Goal: Information Seeking & Learning: Learn about a topic

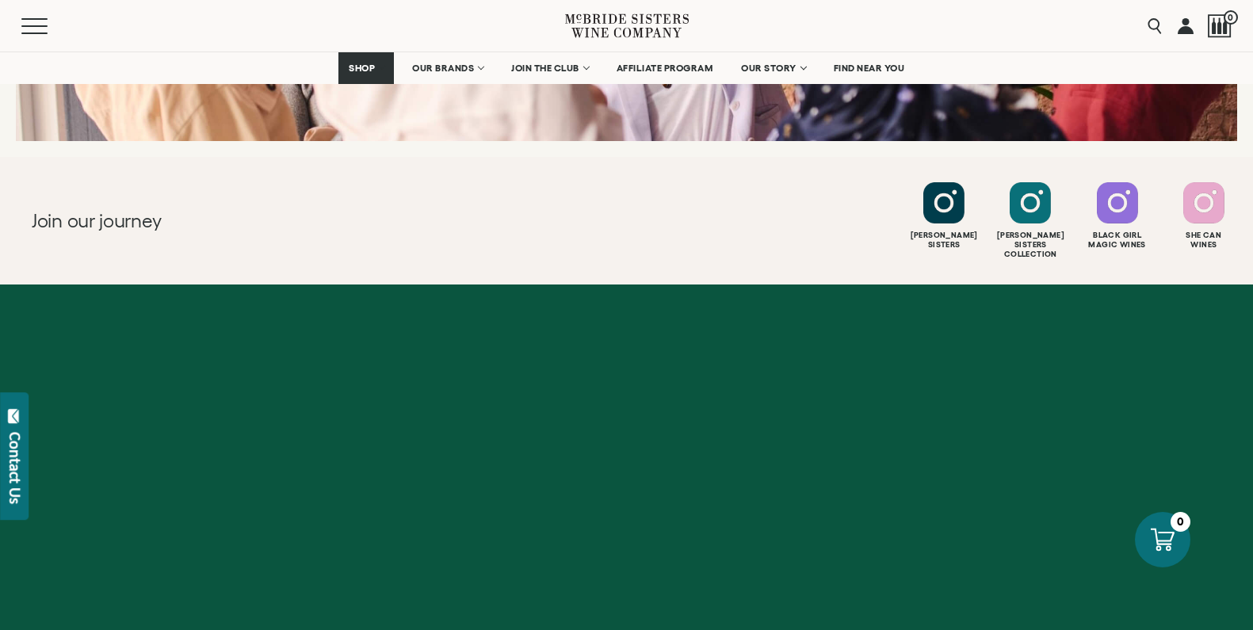
scroll to position [6368, 0]
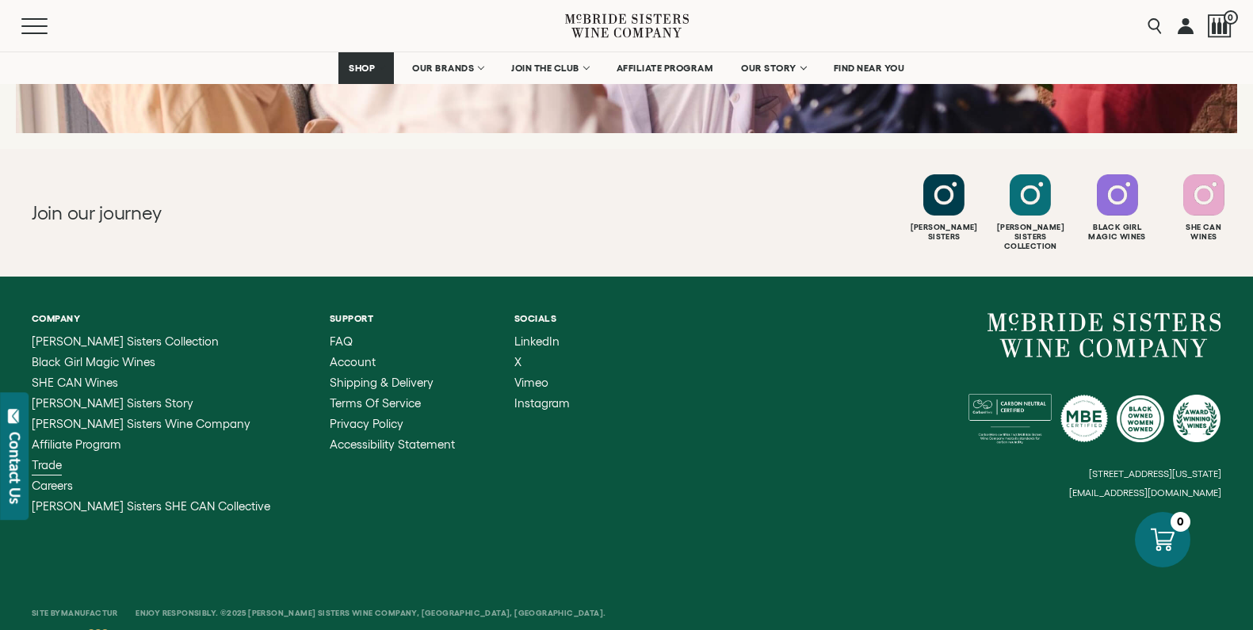
click at [50, 458] on span "Trade" at bounding box center [47, 464] width 30 height 13
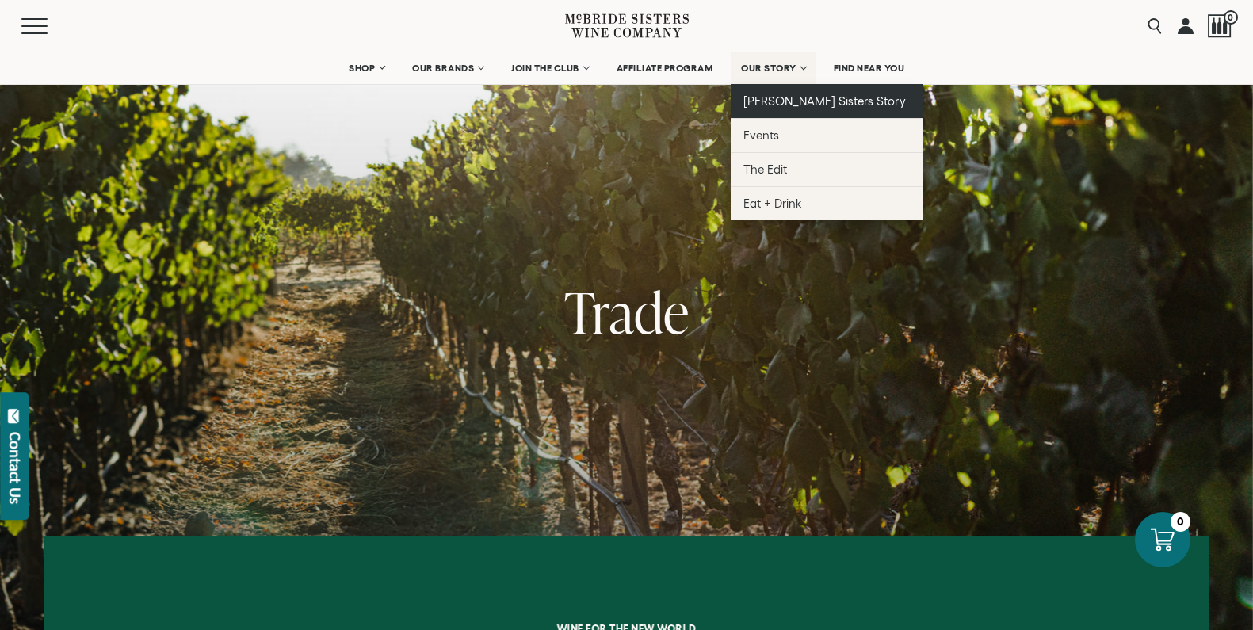
click at [769, 104] on span "[PERSON_NAME] Sisters Story" at bounding box center [824, 100] width 162 height 13
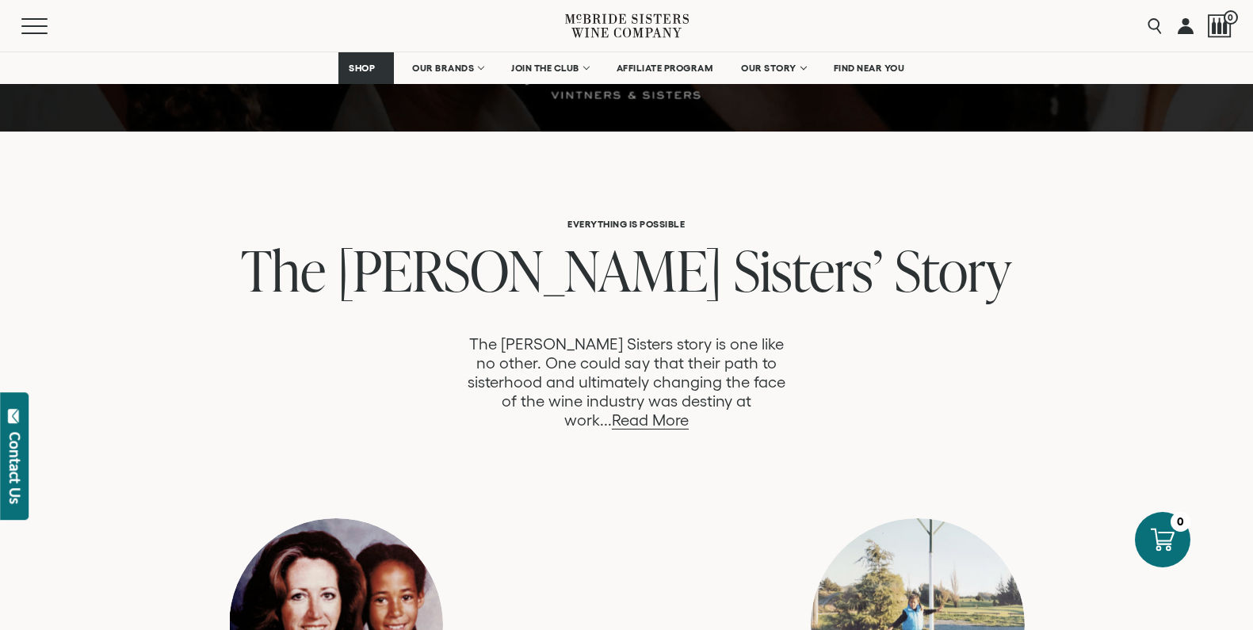
scroll to position [680, 0]
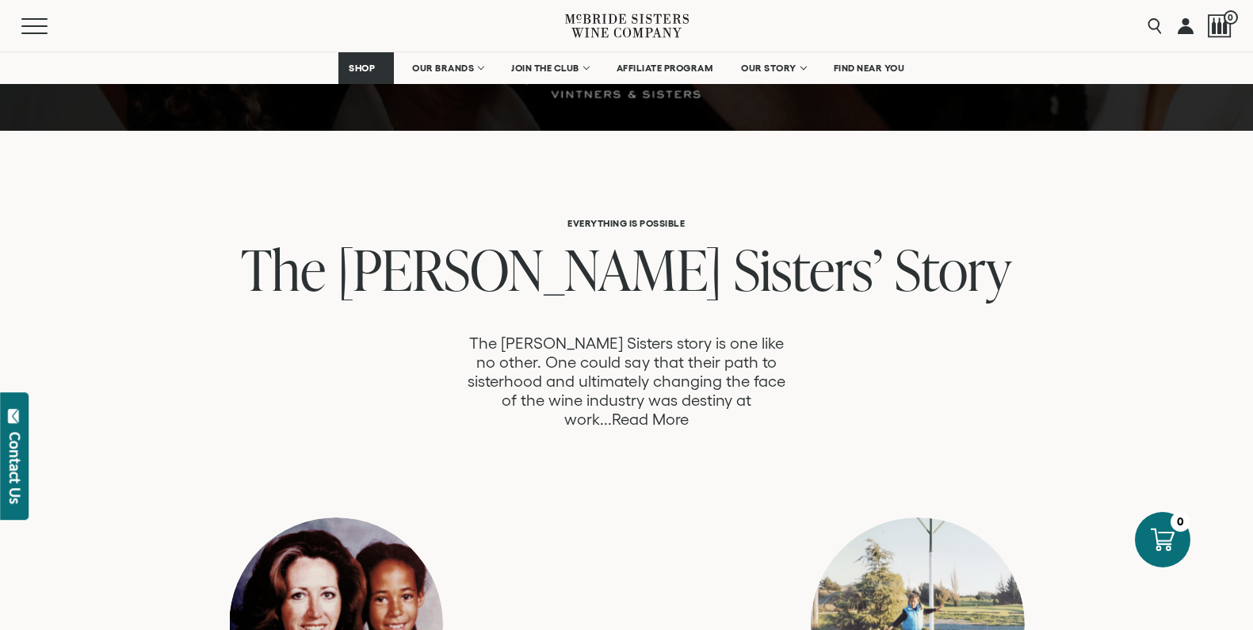
click at [689, 411] on link "Read More" at bounding box center [650, 420] width 77 height 18
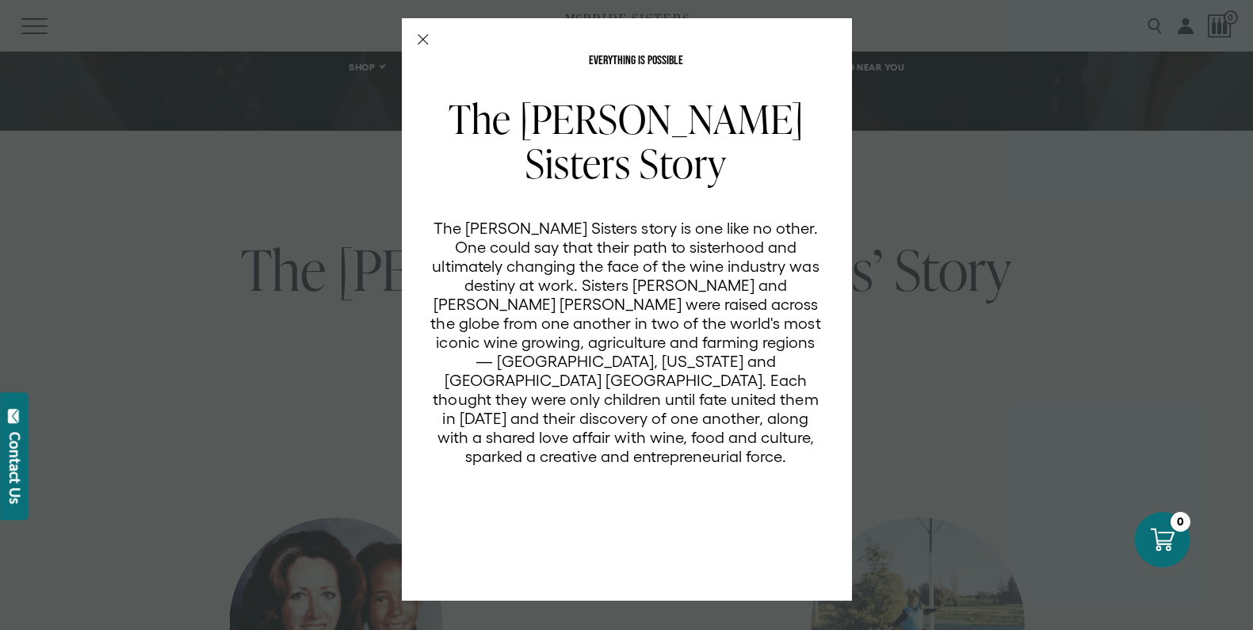
click at [423, 36] on icon "Close Modal" at bounding box center [423, 39] width 11 height 11
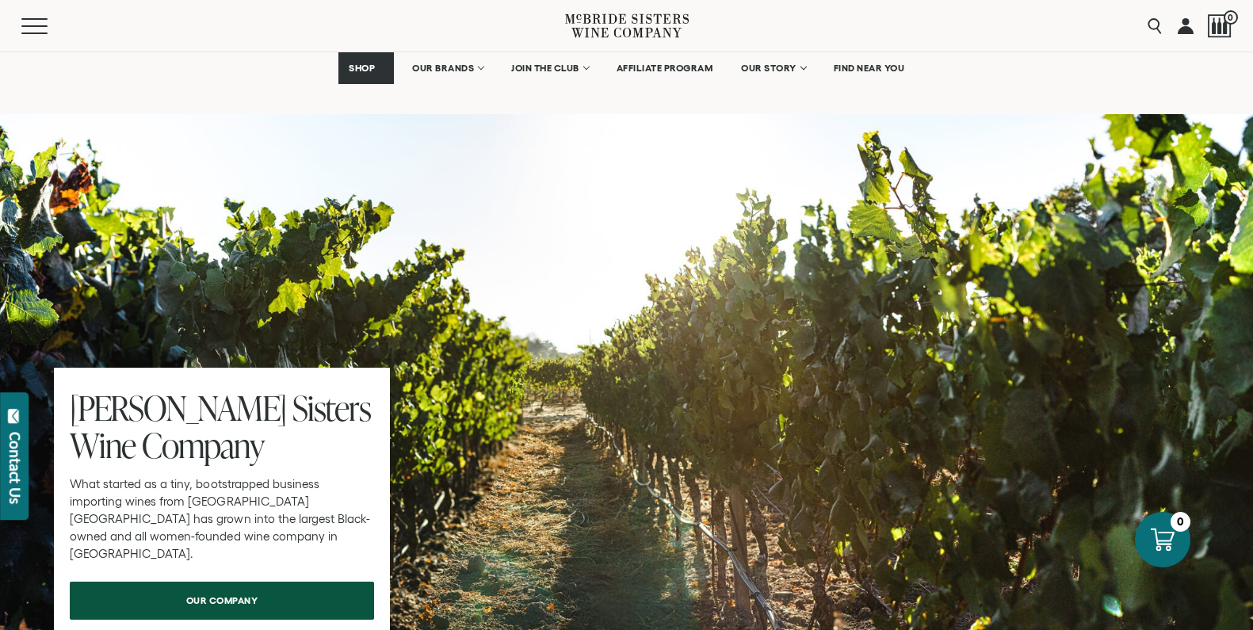
scroll to position [4780, 0]
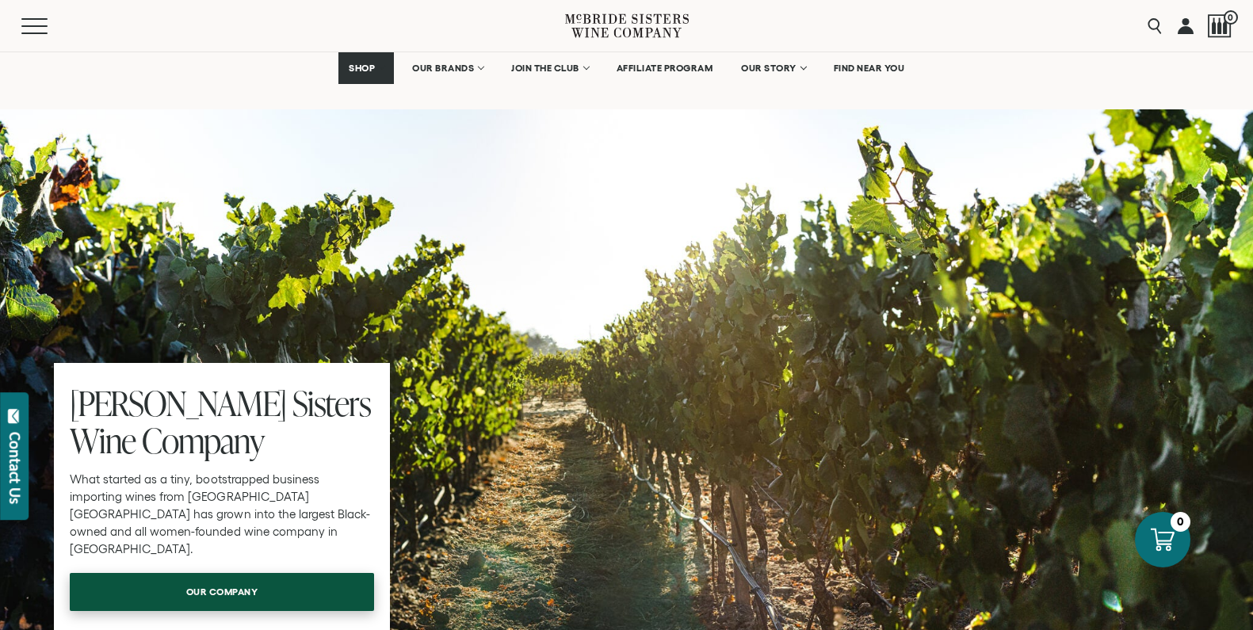
click at [229, 576] on span "our company" at bounding box center [223, 591] width 128 height 31
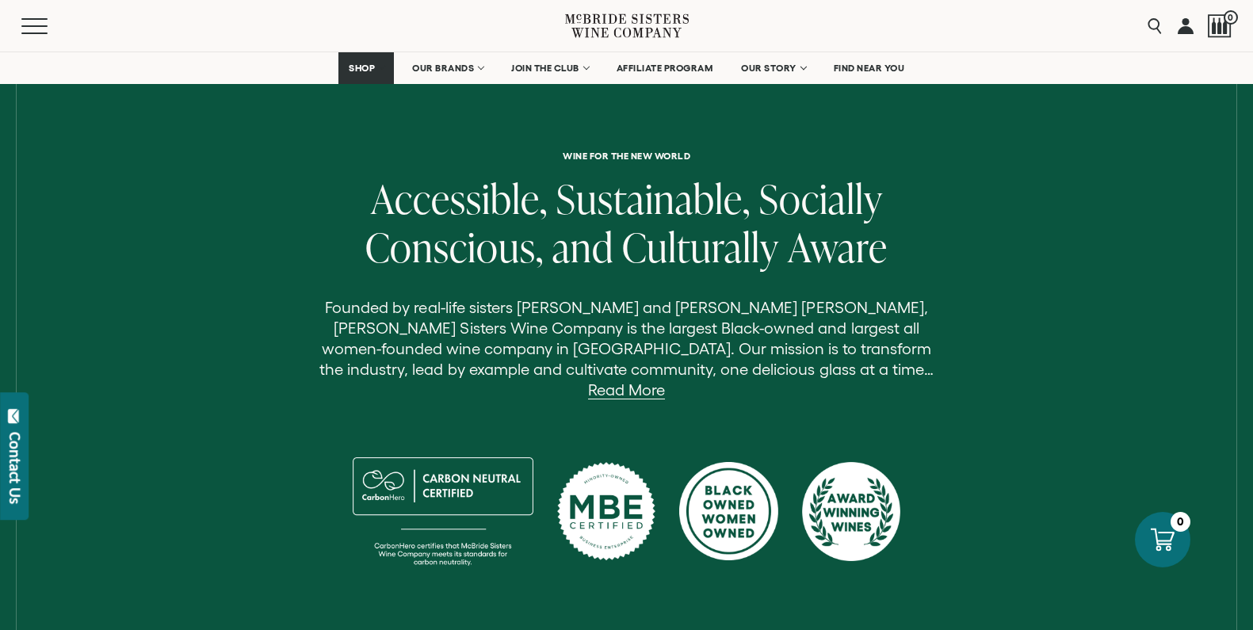
scroll to position [467, 0]
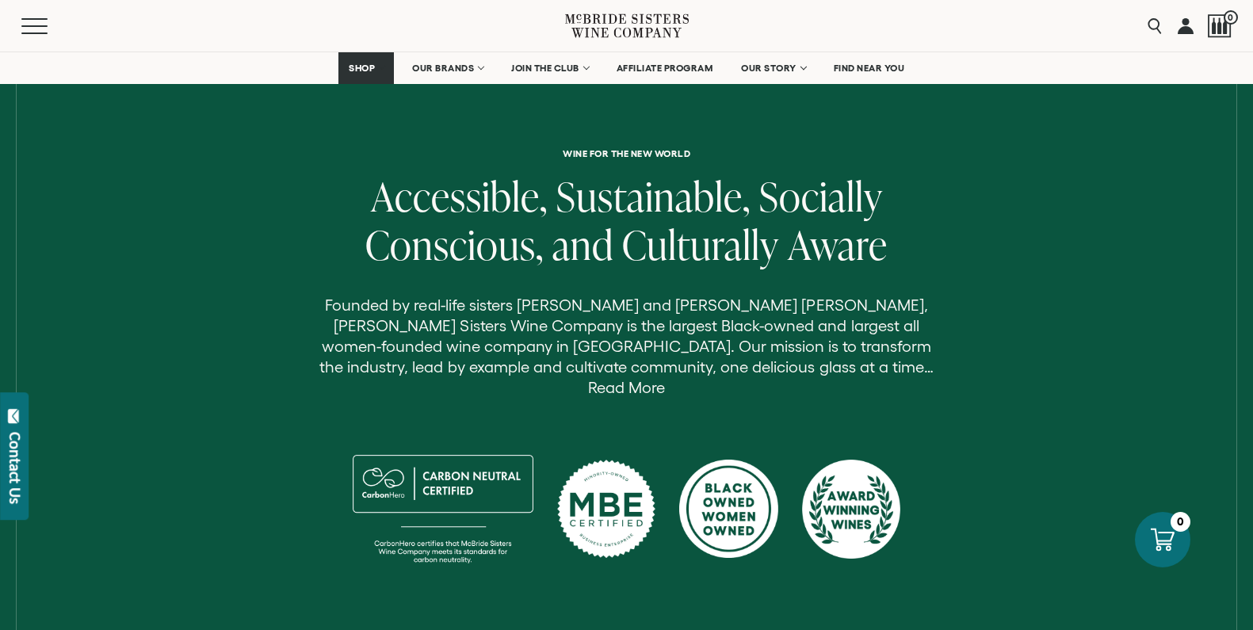
click at [665, 379] on link "Read More" at bounding box center [626, 388] width 77 height 18
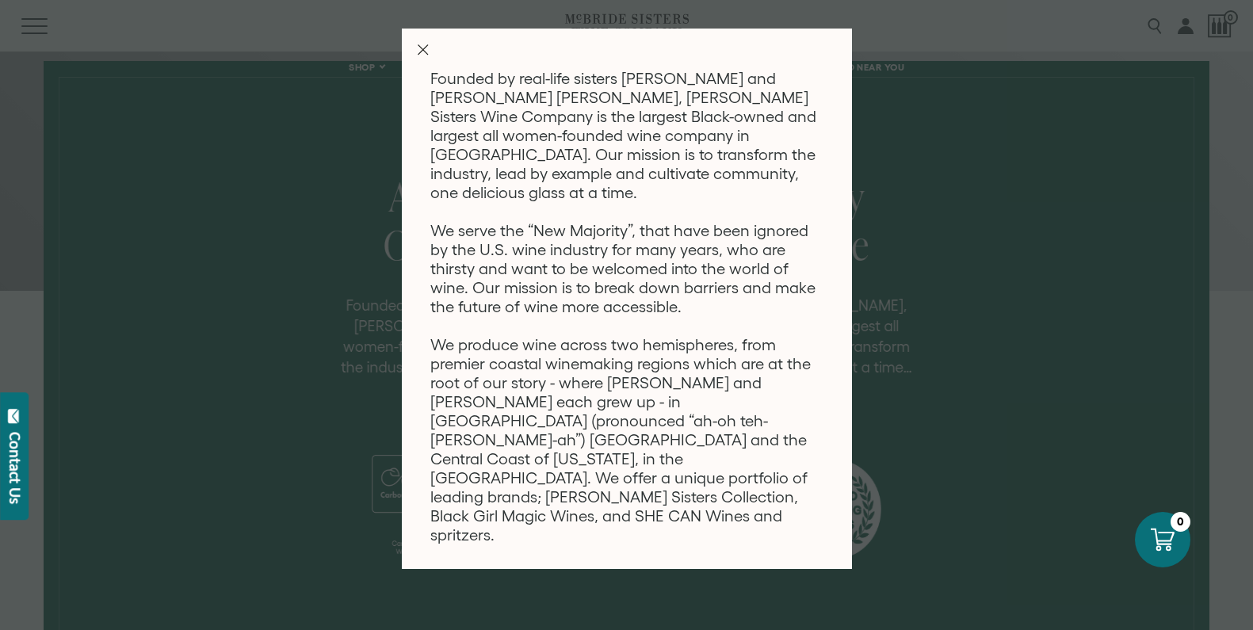
scroll to position [0, 0]
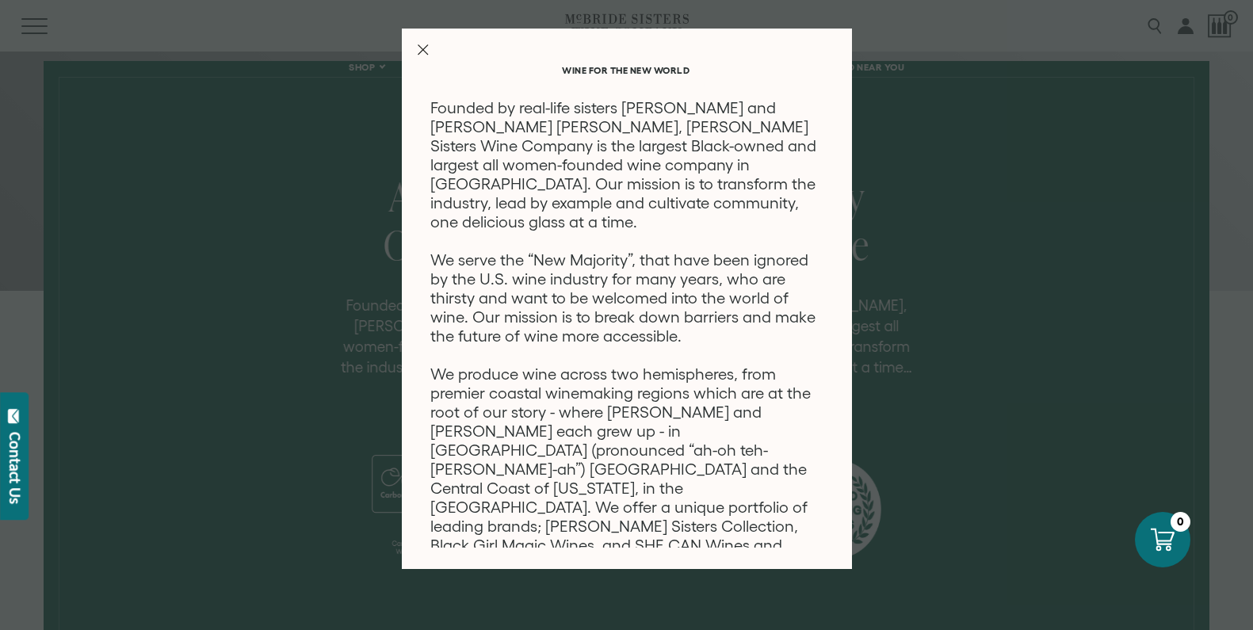
click at [423, 50] on line "Close Modal" at bounding box center [423, 50] width 10 height 10
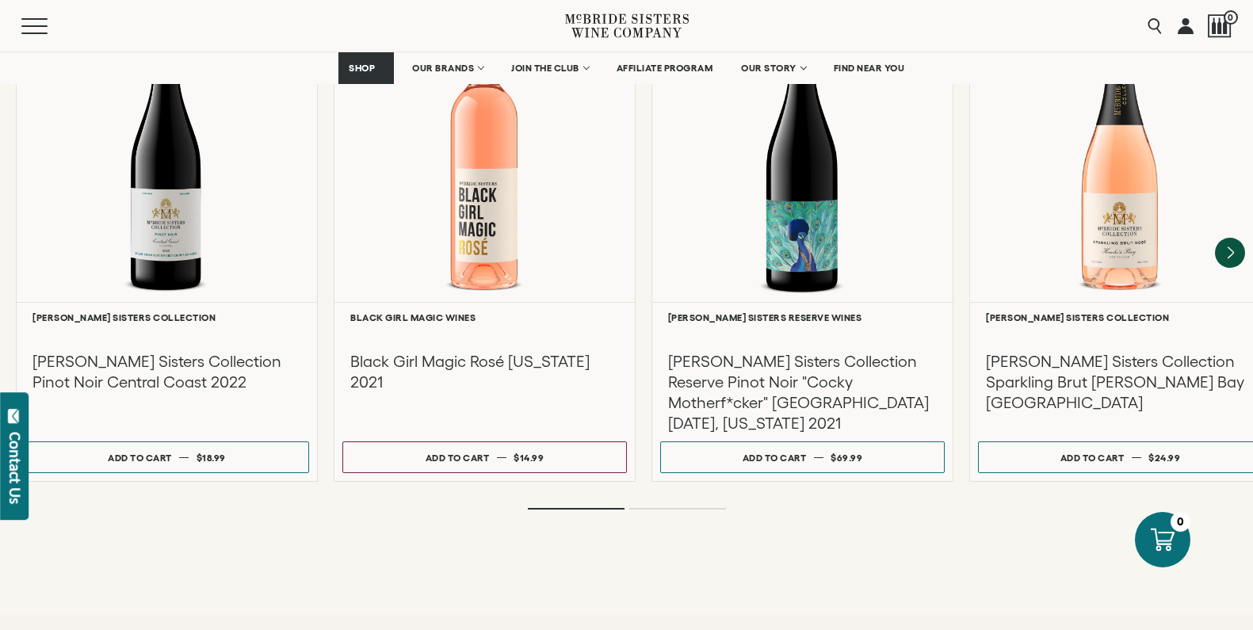
scroll to position [2731, 0]
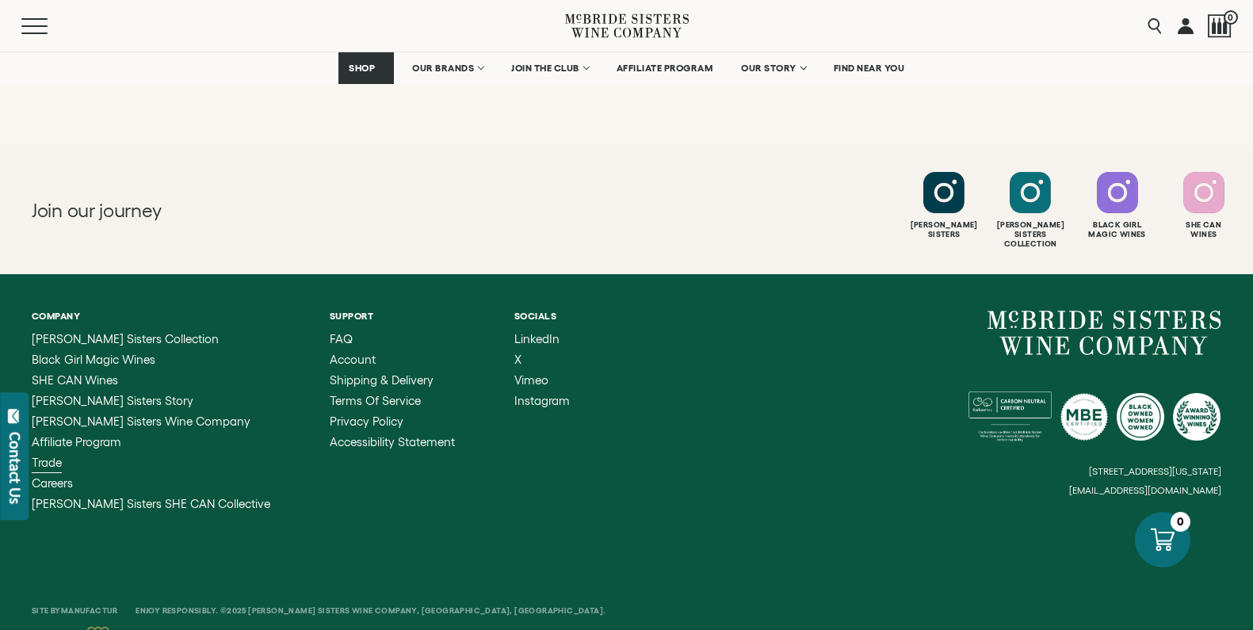
click at [52, 456] on span "Trade" at bounding box center [47, 462] width 30 height 13
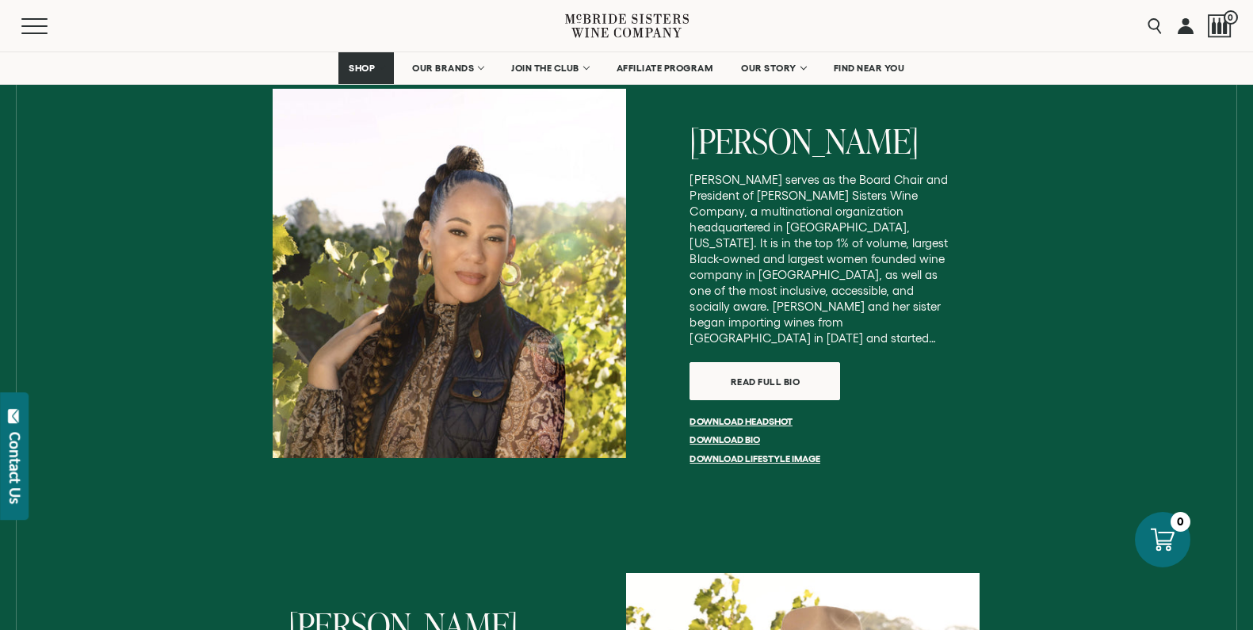
scroll to position [2484, 0]
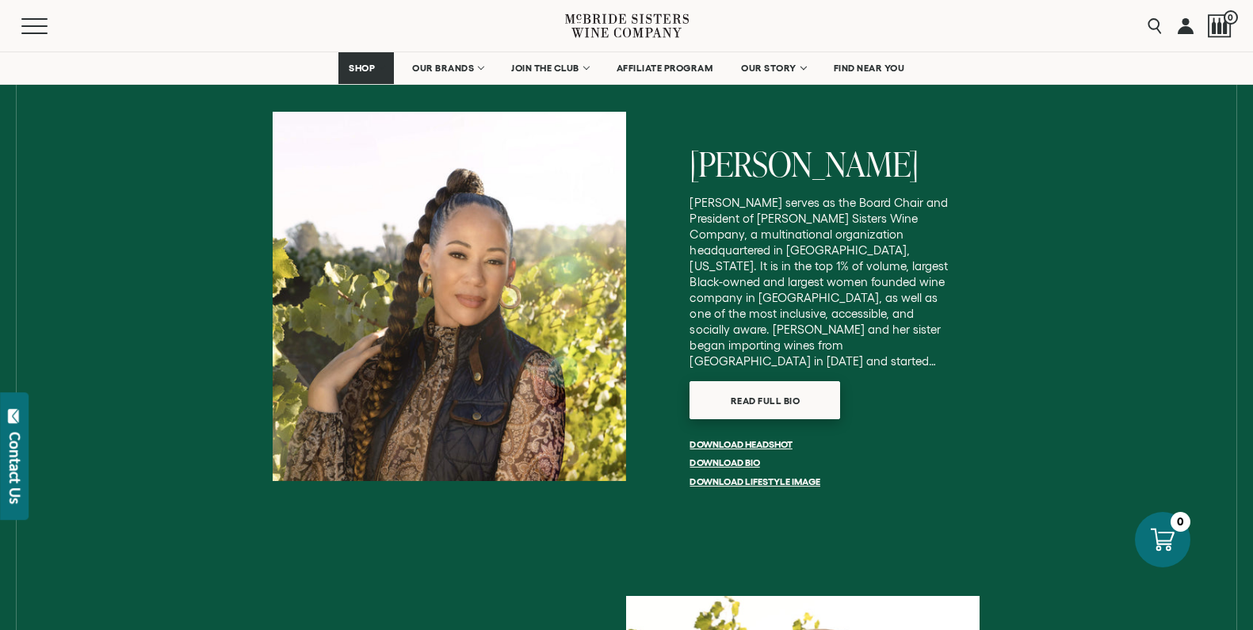
click at [748, 385] on span "Read full bio" at bounding box center [765, 400] width 125 height 31
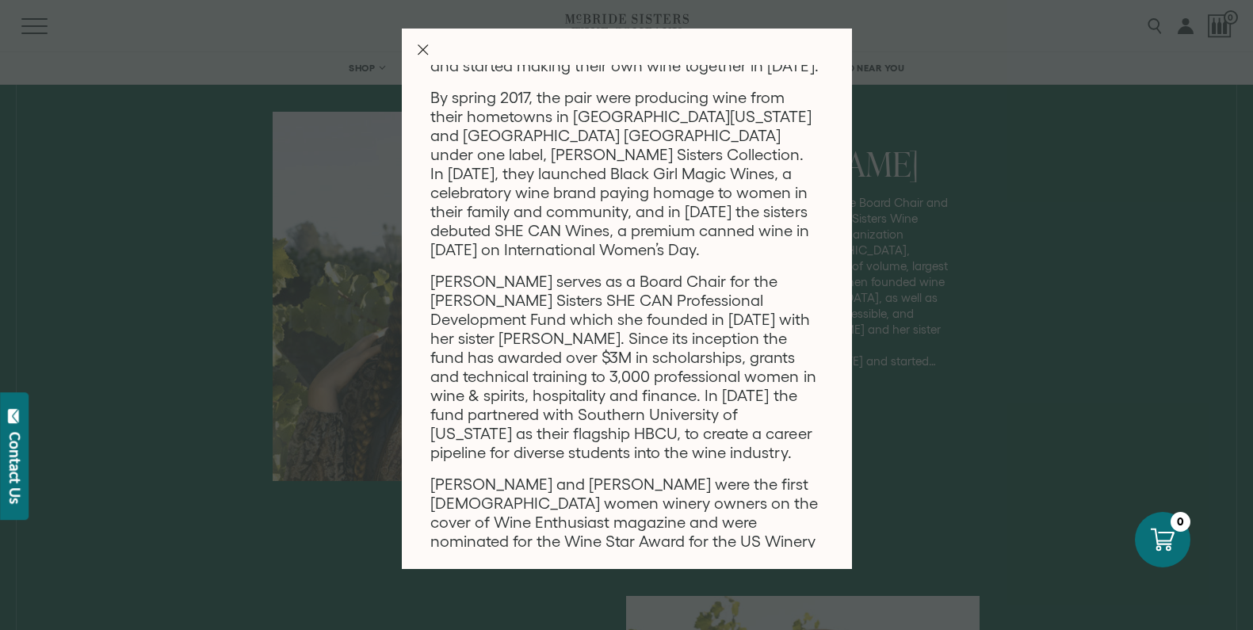
scroll to position [235, 0]
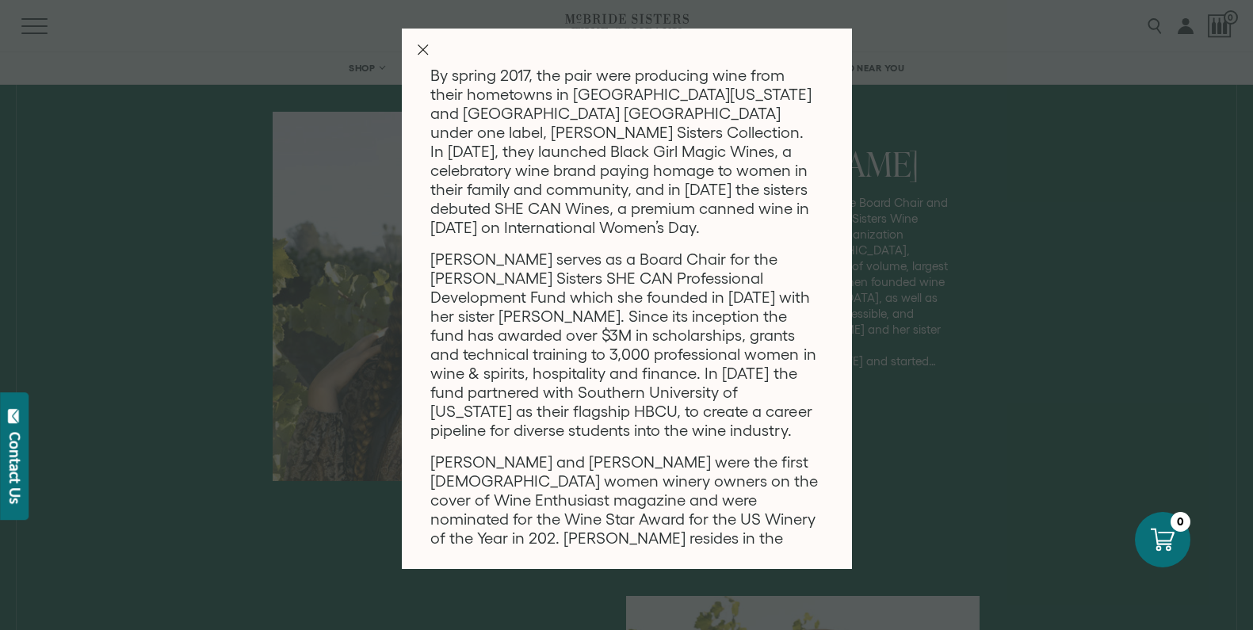
click at [424, 49] on icon "Close Modal" at bounding box center [423, 49] width 11 height 11
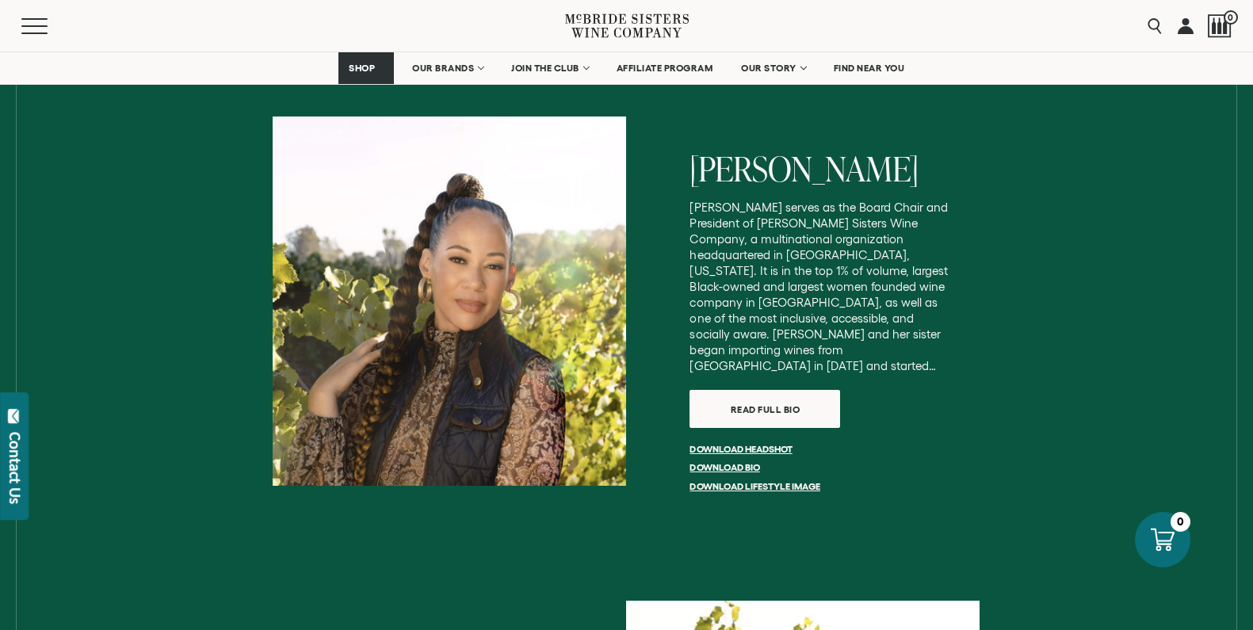
scroll to position [2474, 0]
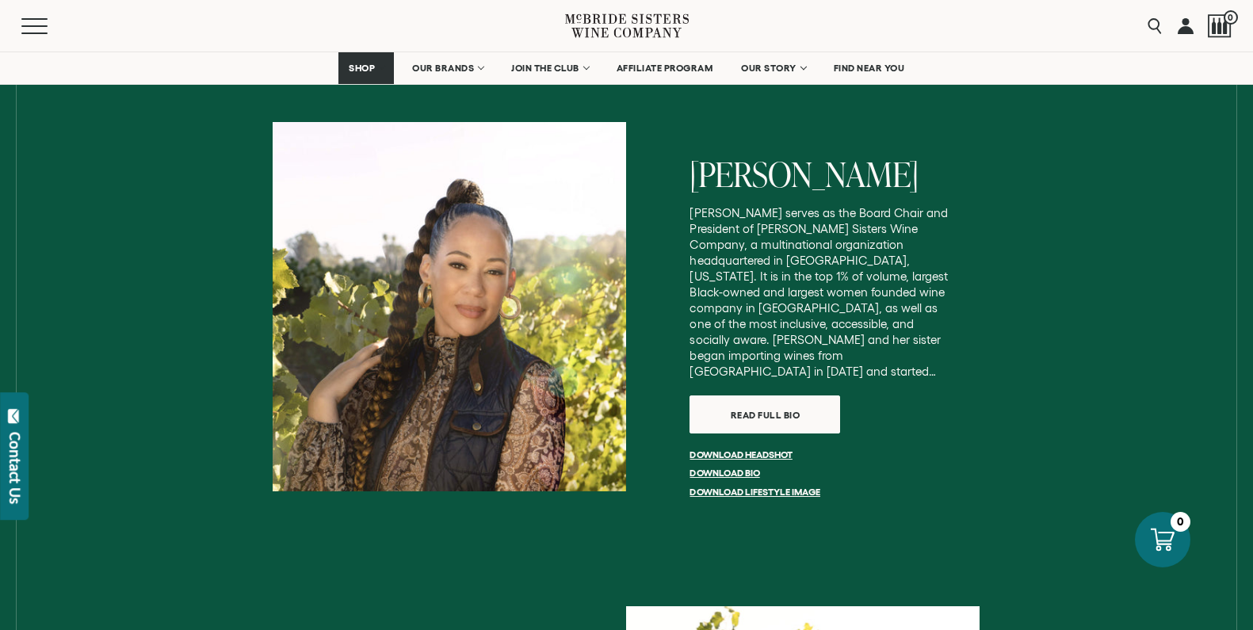
click at [785, 273] on p "[PERSON_NAME] serves as the Board Chair and President of [PERSON_NAME] Sisters …" at bounding box center [822, 292] width 266 height 174
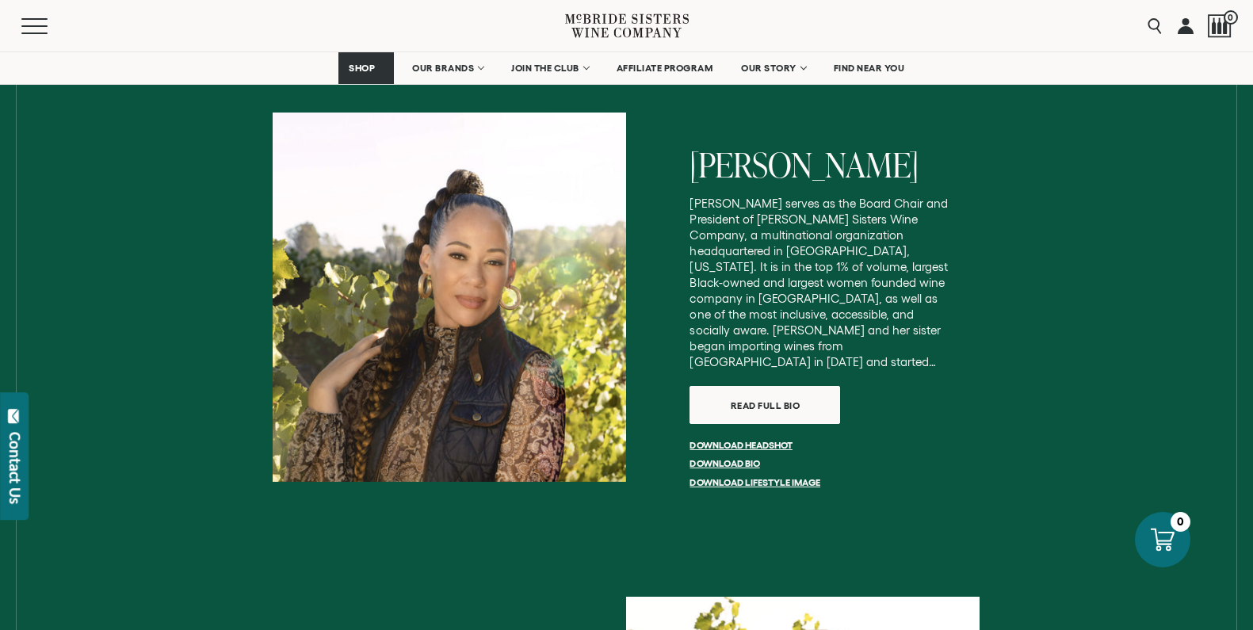
scroll to position [2486, 0]
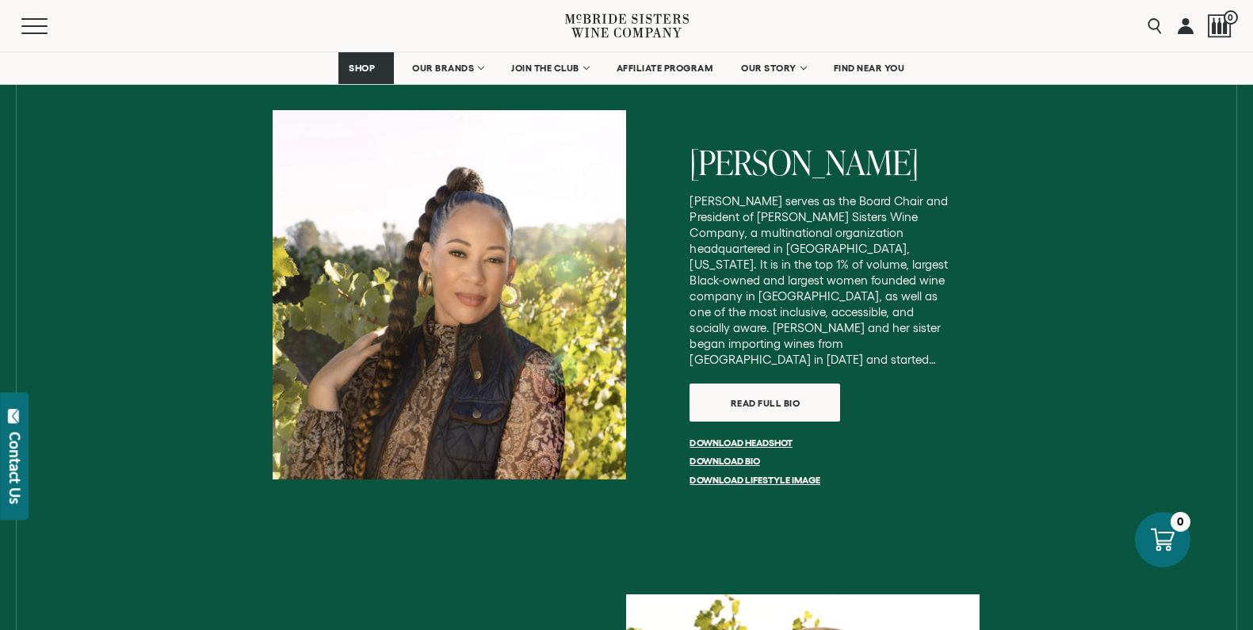
click at [907, 299] on p "[PERSON_NAME] serves as the Board Chair and President of [PERSON_NAME] Sisters …" at bounding box center [822, 280] width 266 height 174
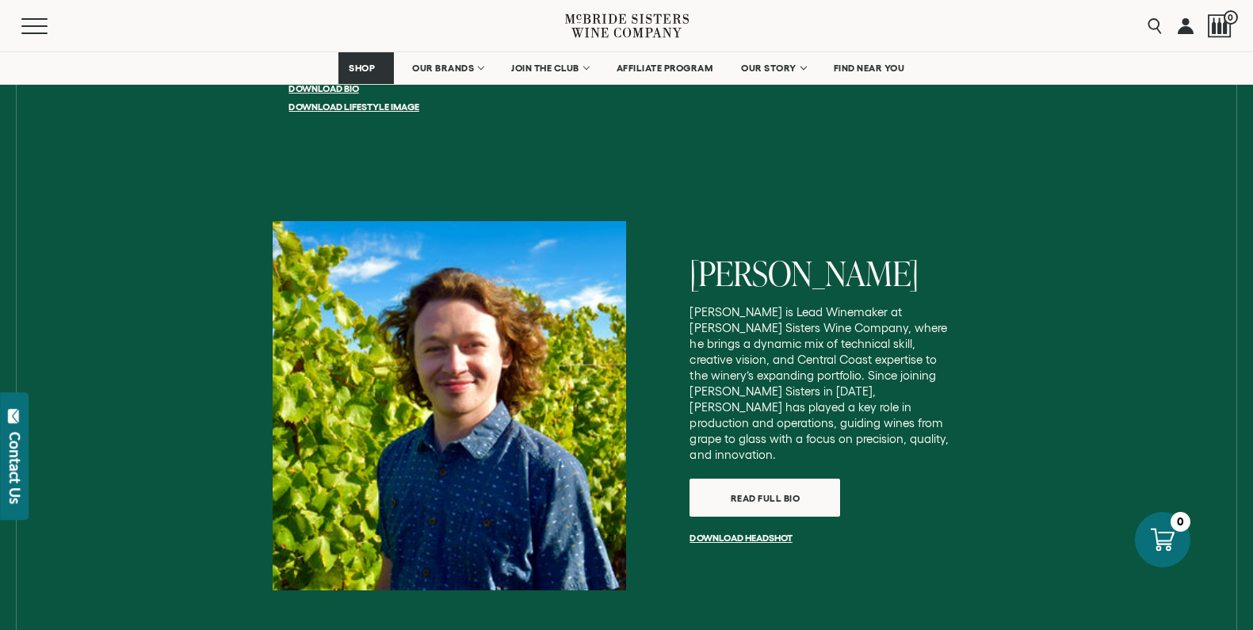
scroll to position [3329, 0]
